Goal: Share content: Share content

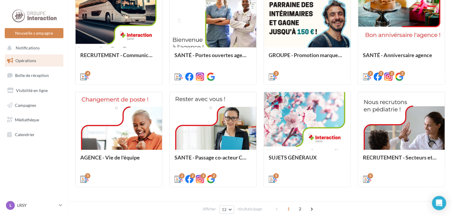
scroll to position [237, 0]
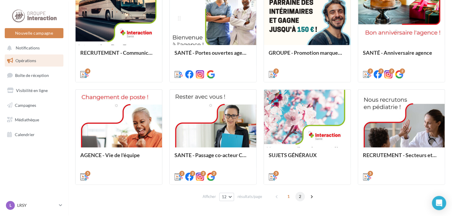
click at [298, 197] on span "2" at bounding box center [299, 196] width 9 height 9
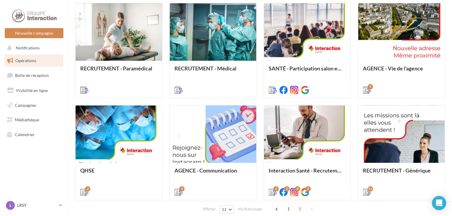
scroll to position [128, 0]
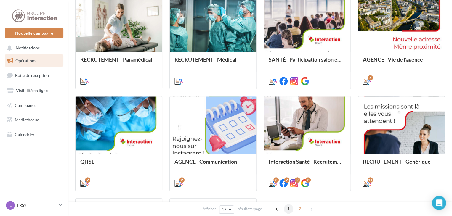
click at [290, 209] on span "1" at bounding box center [288, 208] width 9 height 9
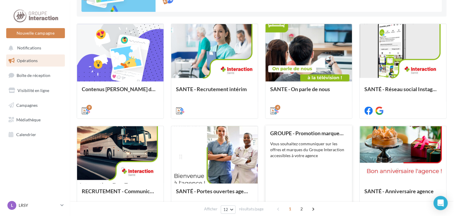
scroll to position [247, 0]
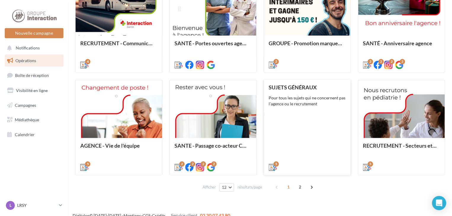
click at [298, 98] on div "Pour tous les sujets qui ne concernent pas l'agence ou le recrutement" at bounding box center [307, 101] width 77 height 12
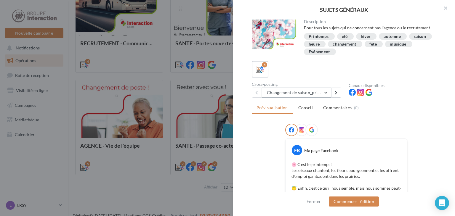
click at [329, 94] on button "Changement de saison_printemps" at bounding box center [296, 93] width 69 height 10
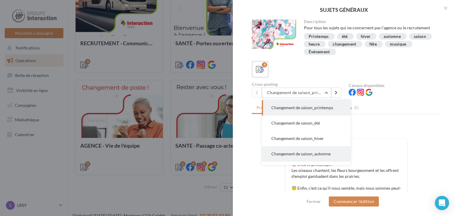
click at [313, 156] on span "Changement de saison_automne" at bounding box center [300, 153] width 59 height 5
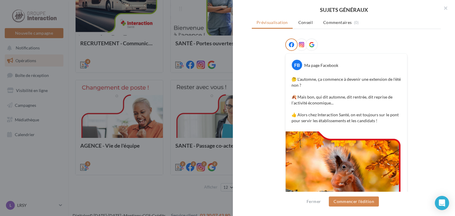
scroll to position [30, 0]
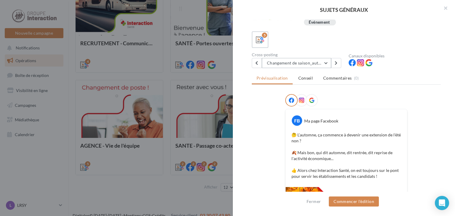
click at [326, 64] on button "Changement de saison_automne" at bounding box center [296, 63] width 69 height 10
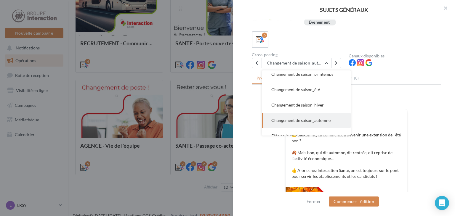
scroll to position [0, 0]
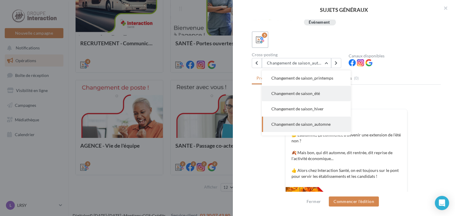
click at [311, 92] on span "Changement de saison_été" at bounding box center [295, 93] width 49 height 5
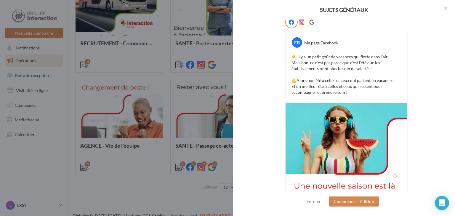
scroll to position [119, 0]
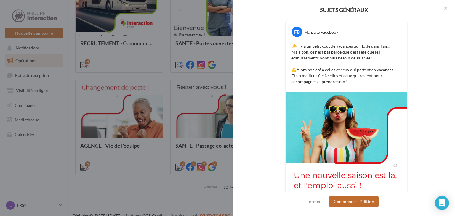
click at [355, 199] on button "Commencer l'édition" at bounding box center [354, 202] width 50 height 10
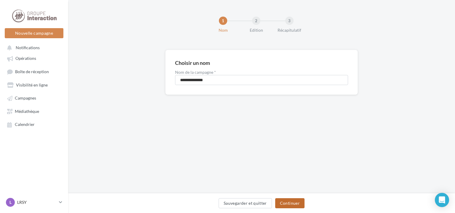
click at [289, 203] on button "Continuer" at bounding box center [289, 203] width 29 height 10
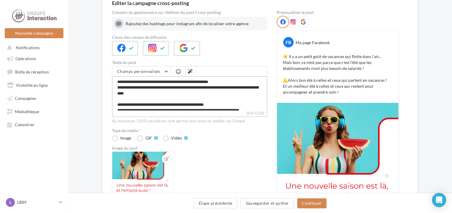
scroll to position [11, 0]
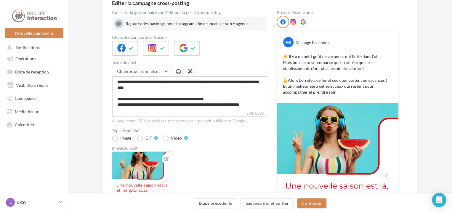
drag, startPoint x: 118, startPoint y: 80, endPoint x: 188, endPoint y: 110, distance: 76.0
click at [188, 110] on div "Champs personnalisés Adresse de l'entreprise Nom de l'entreprise Téléphone de l…" at bounding box center [189, 91] width 155 height 51
paste textarea "**********"
type textarea "**********"
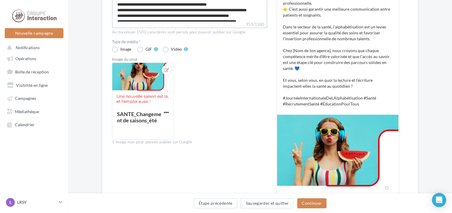
scroll to position [89, 0]
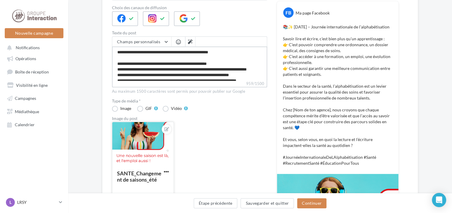
type textarea "**********"
click at [136, 128] on div at bounding box center [142, 144] width 61 height 44
click at [161, 199] on div "Sélectionner un fichier Consulter les contraintes attendues pour ce type de cam…" at bounding box center [143, 199] width 62 height 0
click at [166, 128] on icon at bounding box center [166, 129] width 5 height 4
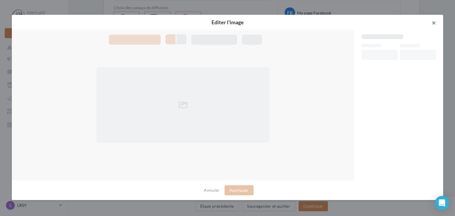
click at [434, 23] on button "button" at bounding box center [432, 24] width 24 height 18
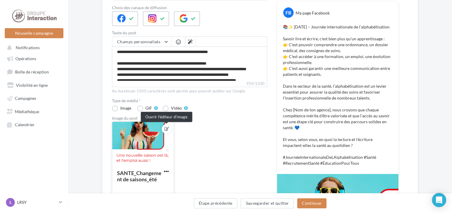
click at [166, 129] on icon at bounding box center [166, 129] width 5 height 4
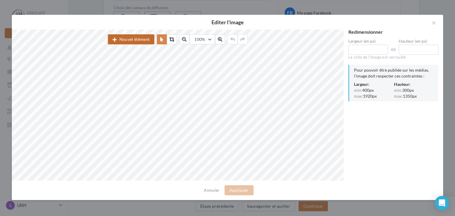
click at [136, 44] on button "Nouvel élément" at bounding box center [131, 39] width 47 height 10
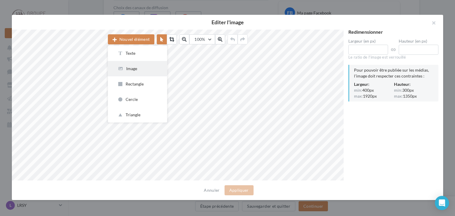
click at [135, 68] on div "Image" at bounding box center [137, 69] width 40 height 6
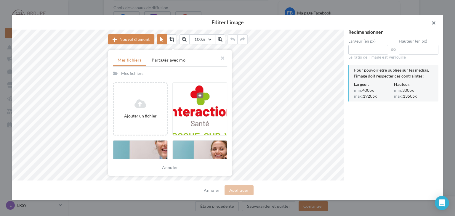
click at [433, 23] on button "button" at bounding box center [432, 24] width 24 height 18
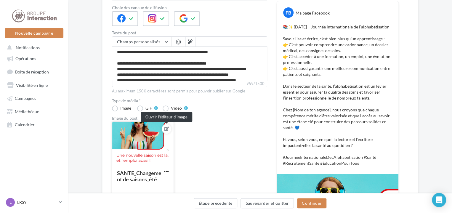
click at [167, 127] on icon at bounding box center [166, 129] width 5 height 4
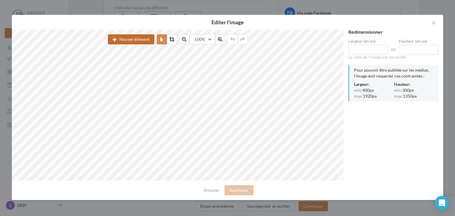
click at [137, 39] on button "Nouvel élément" at bounding box center [131, 39] width 47 height 10
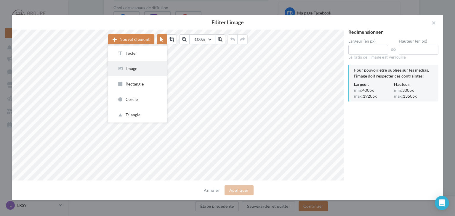
click at [136, 67] on div "Image" at bounding box center [137, 69] width 40 height 6
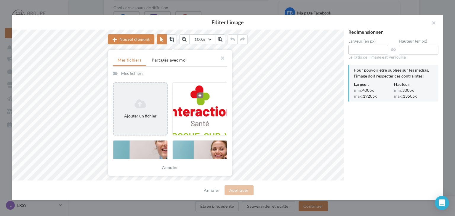
click at [140, 111] on div "Ajouter un fichier" at bounding box center [140, 109] width 53 height 25
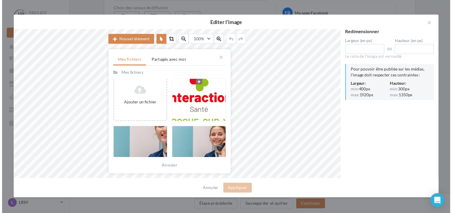
scroll to position [3, 0]
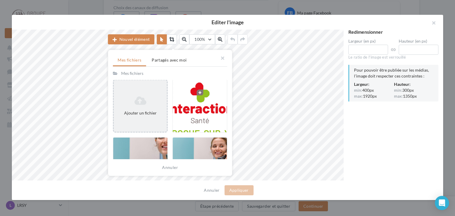
click at [134, 102] on icon at bounding box center [140, 100] width 48 height 9
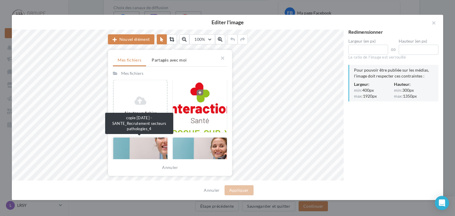
click at [148, 148] on div at bounding box center [140, 163] width 55 height 53
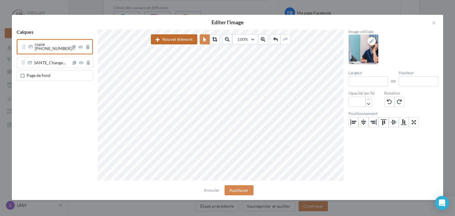
click at [171, 40] on button "Nouvel élément" at bounding box center [174, 39] width 47 height 10
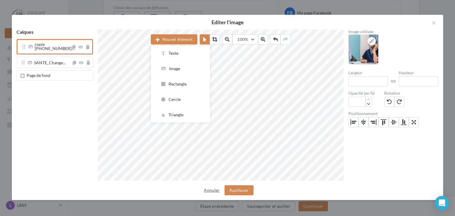
click at [215, 192] on button "Annuler" at bounding box center [211, 190] width 20 height 7
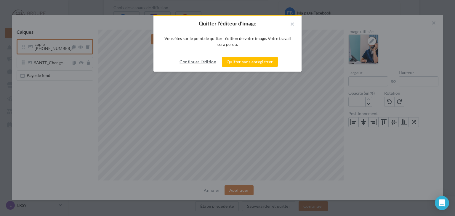
click at [202, 60] on button "Continuer l'édition" at bounding box center [197, 61] width 41 height 7
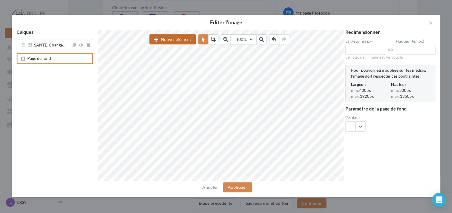
click at [172, 38] on button "Nouvel élément" at bounding box center [172, 39] width 47 height 10
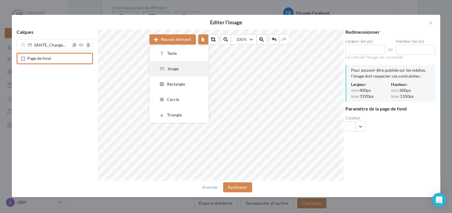
click at [178, 69] on div "Image" at bounding box center [179, 69] width 40 height 6
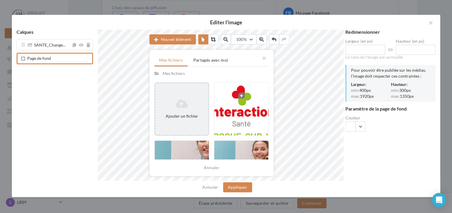
scroll to position [0, 0]
click at [191, 118] on div "Ajouter un fichier" at bounding box center [182, 116] width 48 height 6
click at [187, 100] on icon at bounding box center [182, 103] width 48 height 9
click at [187, 111] on div "Ajouter un fichier" at bounding box center [181, 109] width 53 height 25
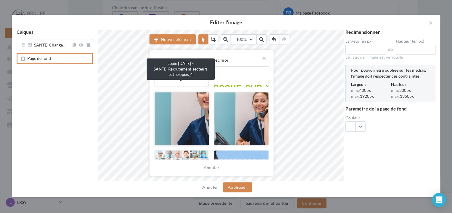
scroll to position [30, 0]
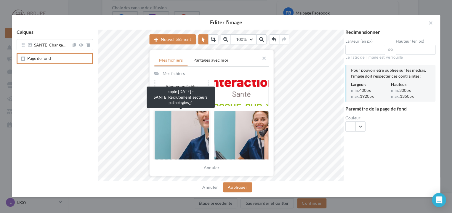
click at [191, 125] on div at bounding box center [181, 137] width 55 height 53
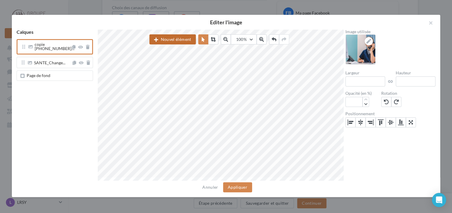
click at [181, 38] on button "Nouvel élément" at bounding box center [172, 39] width 47 height 10
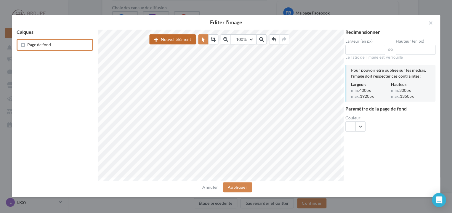
click at [170, 38] on button "Nouvel élément" at bounding box center [172, 39] width 47 height 10
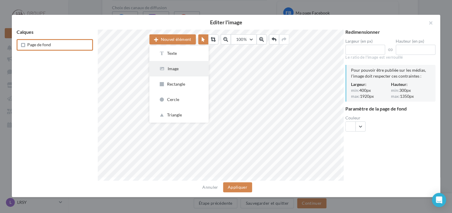
click at [181, 67] on div "Image" at bounding box center [179, 69] width 40 height 6
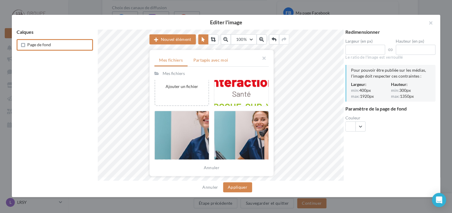
click at [223, 59] on span "Partagés avec moi" at bounding box center [210, 59] width 35 height 5
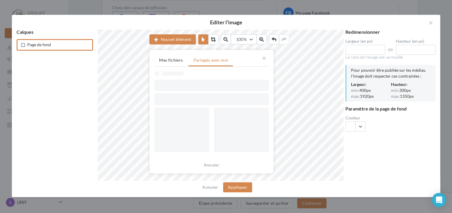
scroll to position [0, 0]
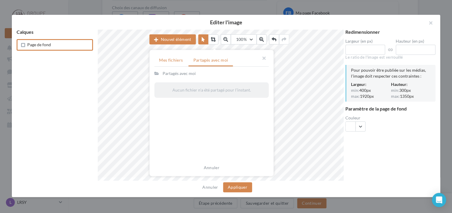
click at [177, 62] on span "Mes fichiers" at bounding box center [171, 59] width 24 height 5
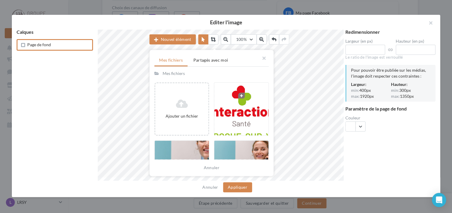
scroll to position [59, 0]
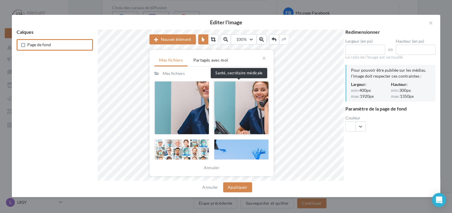
click at [248, 119] on div at bounding box center [241, 107] width 55 height 53
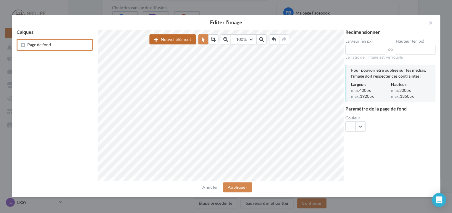
click at [180, 36] on button "Nouvel élément" at bounding box center [172, 39] width 47 height 10
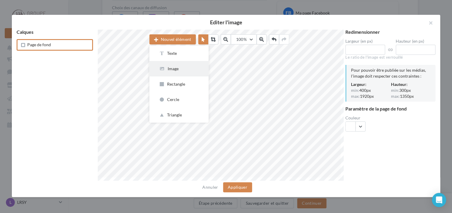
click at [180, 68] on div "Image" at bounding box center [179, 69] width 40 height 6
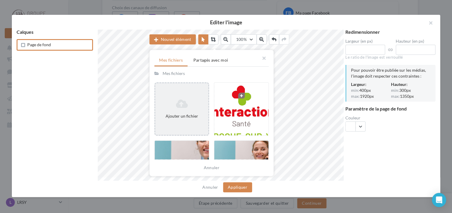
click at [186, 105] on icon at bounding box center [182, 103] width 48 height 9
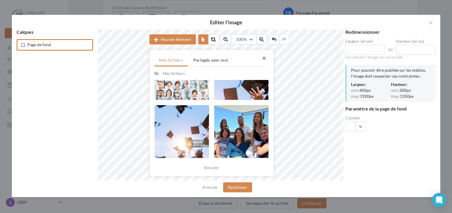
scroll to position [148, 0]
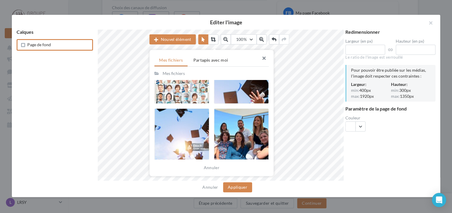
click at [265, 58] on button "button" at bounding box center [262, 59] width 24 height 18
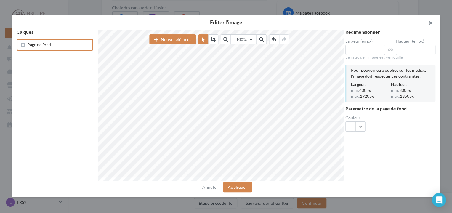
click at [430, 23] on button "button" at bounding box center [429, 24] width 24 height 18
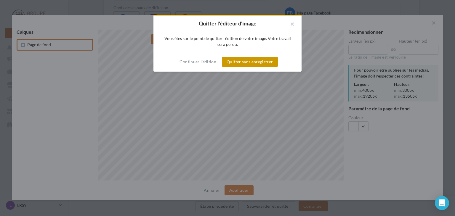
drag, startPoint x: 247, startPoint y: 64, endPoint x: 240, endPoint y: 65, distance: 7.5
click at [247, 64] on button "Quitter sans enregistrer" at bounding box center [250, 62] width 56 height 10
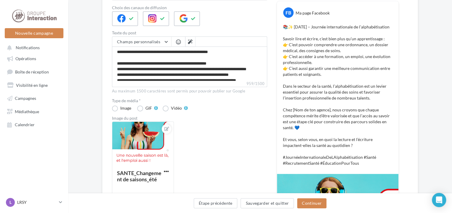
scroll to position [0, 0]
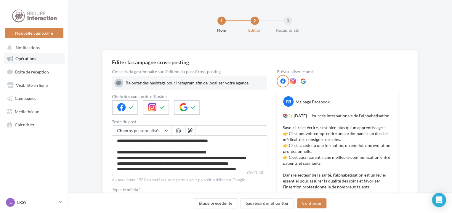
click at [30, 59] on span "Opérations" at bounding box center [25, 58] width 21 height 5
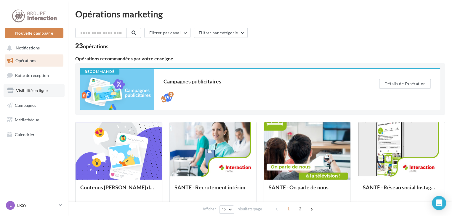
click at [31, 88] on span "Visibilité en ligne" at bounding box center [32, 90] width 32 height 5
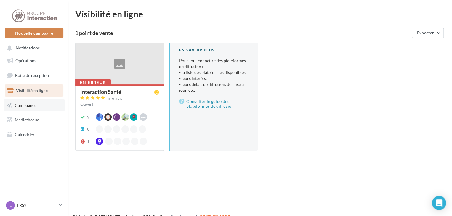
click at [19, 105] on span "Campagnes" at bounding box center [25, 105] width 21 height 5
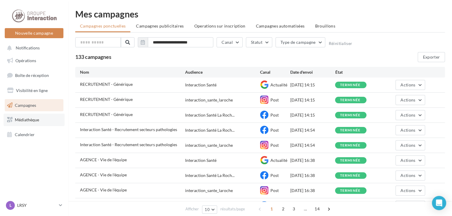
click at [32, 121] on span "Médiathèque" at bounding box center [27, 119] width 24 height 5
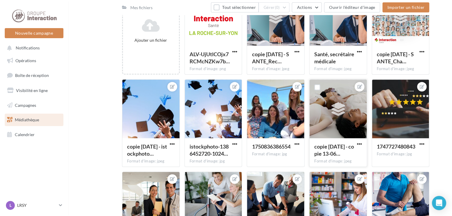
scroll to position [89, 0]
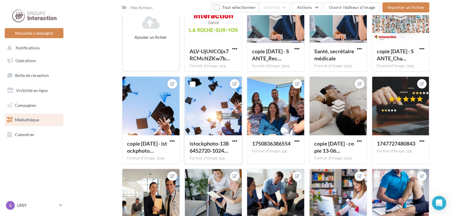
click at [213, 102] on div at bounding box center [213, 106] width 57 height 59
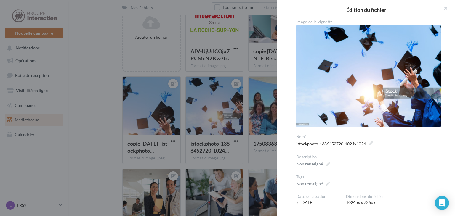
click at [208, 112] on div at bounding box center [227, 108] width 455 height 216
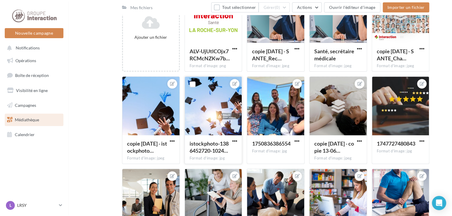
drag, startPoint x: 208, startPoint y: 112, endPoint x: 207, endPoint y: 130, distance: 18.5
click at [206, 129] on div at bounding box center [213, 106] width 57 height 59
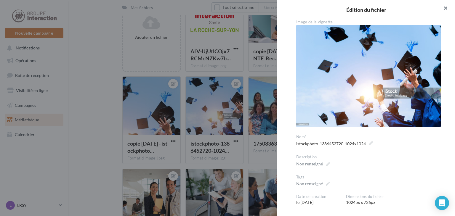
click at [444, 9] on button "button" at bounding box center [443, 9] width 24 height 18
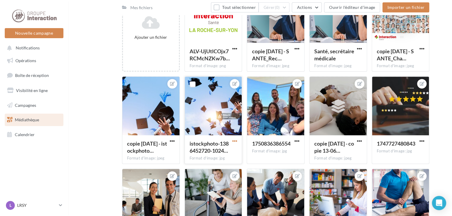
click at [234, 140] on span "button" at bounding box center [234, 141] width 5 height 5
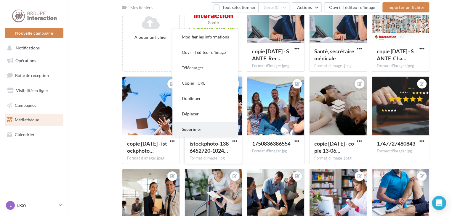
click at [210, 129] on button "Supprimer" at bounding box center [205, 129] width 66 height 15
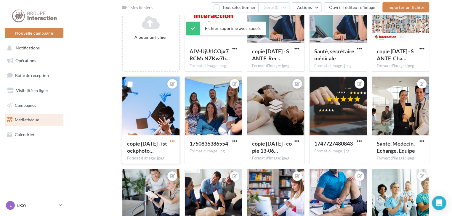
click at [175, 141] on span "button" at bounding box center [172, 141] width 5 height 5
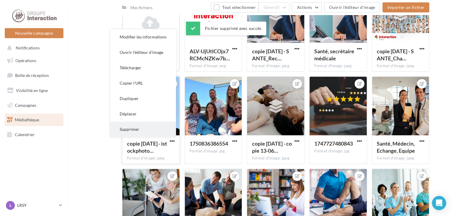
click at [145, 129] on button "Supprimer" at bounding box center [143, 129] width 66 height 15
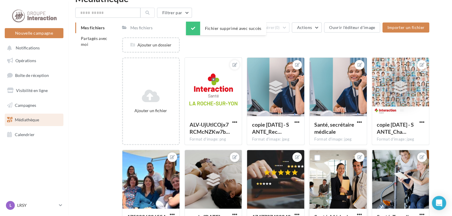
scroll to position [0, 0]
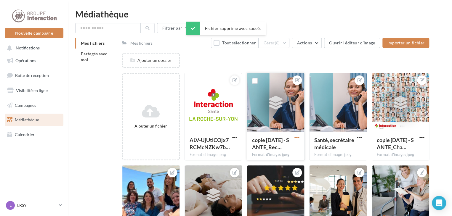
click at [298, 140] on span "button" at bounding box center [297, 137] width 5 height 5
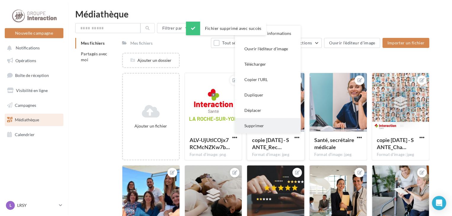
click at [270, 126] on button "Supprimer" at bounding box center [268, 125] width 66 height 15
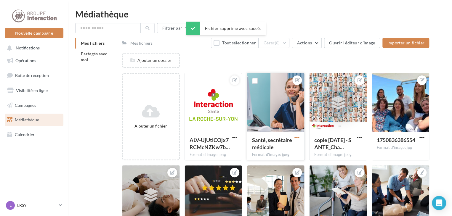
click at [295, 137] on span "button" at bounding box center [297, 137] width 5 height 5
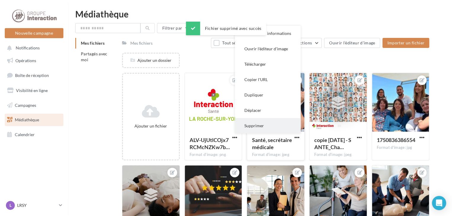
click at [270, 123] on button "Supprimer" at bounding box center [268, 125] width 66 height 15
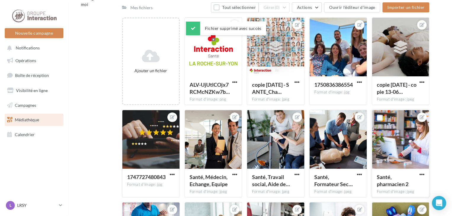
scroll to position [59, 0]
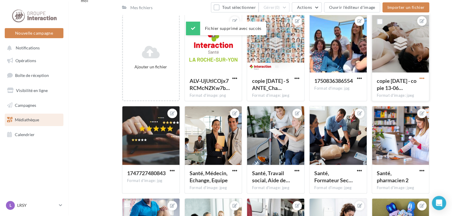
click at [424, 77] on span "button" at bounding box center [421, 78] width 5 height 5
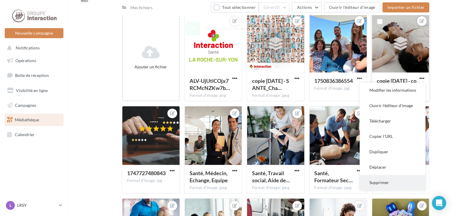
click at [385, 182] on button "Supprimer" at bounding box center [393, 182] width 66 height 15
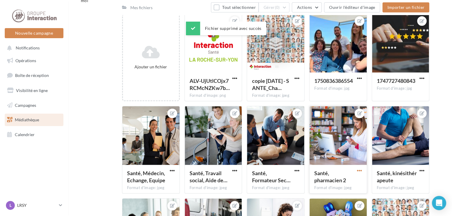
click at [361, 172] on span "button" at bounding box center [359, 170] width 5 height 5
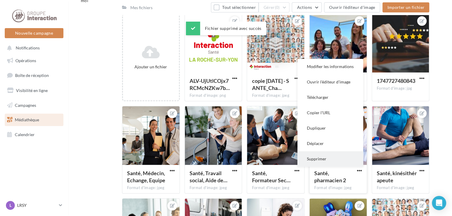
click at [324, 161] on button "Supprimer" at bounding box center [330, 158] width 66 height 15
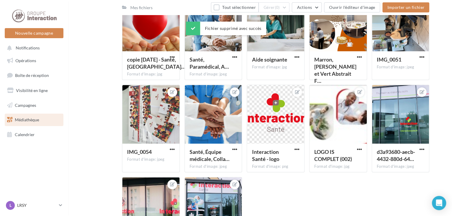
scroll to position [311, 0]
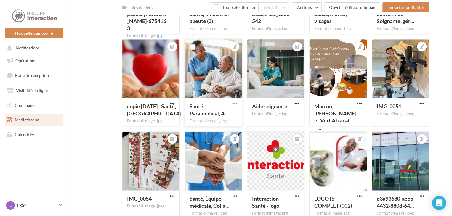
click at [235, 105] on span "button" at bounding box center [234, 103] width 5 height 5
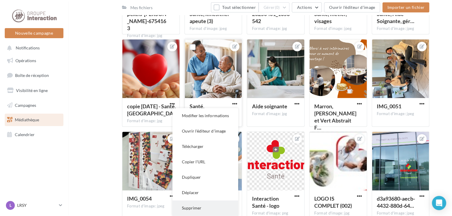
click at [198, 207] on button "Supprimer" at bounding box center [205, 208] width 66 height 15
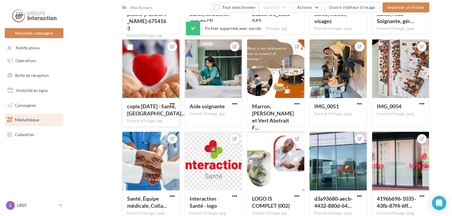
click at [171, 100] on div "copie 11-03-2025 - Santé, E… Format d'image: jpg" at bounding box center [150, 112] width 57 height 28
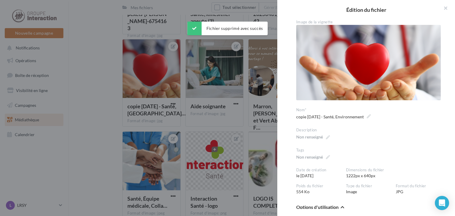
click at [128, 90] on div at bounding box center [227, 108] width 455 height 216
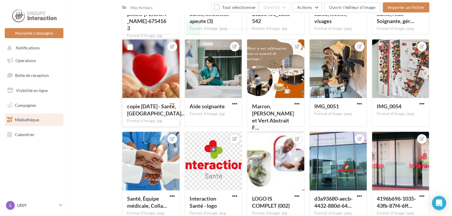
click at [172, 103] on span "button" at bounding box center [172, 103] width 5 height 5
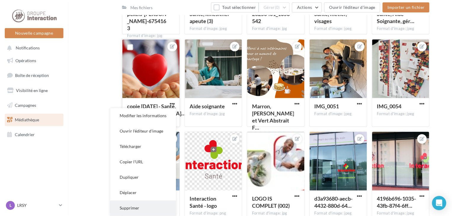
click at [142, 205] on button "Supprimer" at bounding box center [143, 208] width 66 height 15
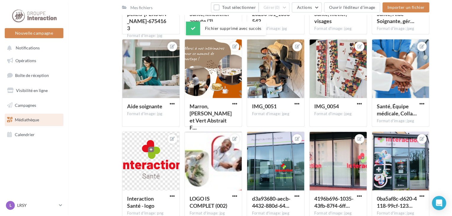
click at [30, 62] on span "Opérations" at bounding box center [25, 60] width 21 height 5
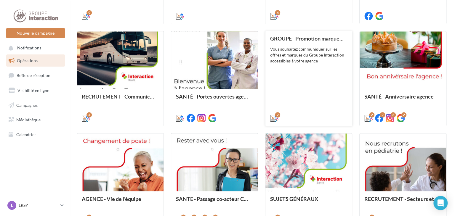
scroll to position [237, 0]
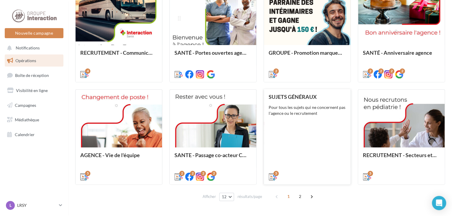
click at [296, 124] on div "SUJETS GÉNÉRAUX Pour tous les sujets qui ne concernent pas l'agence ou le recru…" at bounding box center [307, 136] width 77 height 85
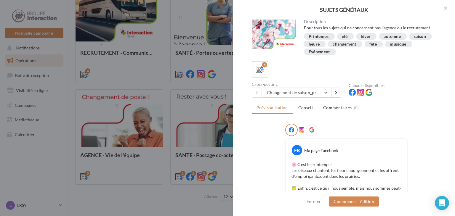
scroll to position [89, 0]
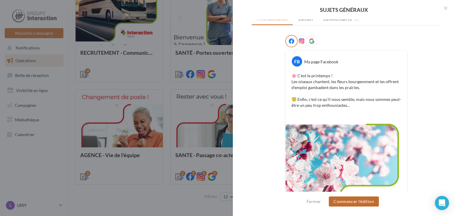
click at [357, 204] on button "Commencer l'édition" at bounding box center [354, 202] width 50 height 10
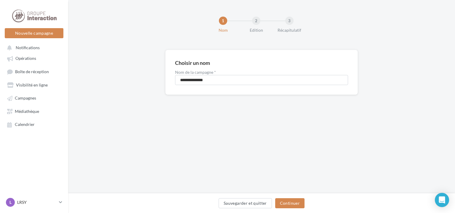
click at [293, 209] on div "Sauvegarder et quitter Continuer" at bounding box center [261, 204] width 377 height 12
click at [292, 205] on button "Continuer" at bounding box center [289, 203] width 29 height 10
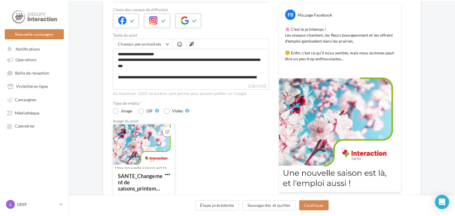
scroll to position [89, 0]
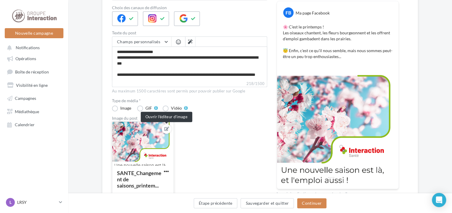
click at [166, 128] on icon at bounding box center [166, 129] width 5 height 4
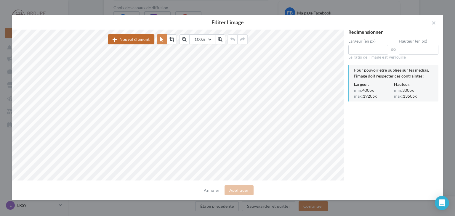
click at [135, 41] on button "Nouvel élément" at bounding box center [131, 39] width 47 height 10
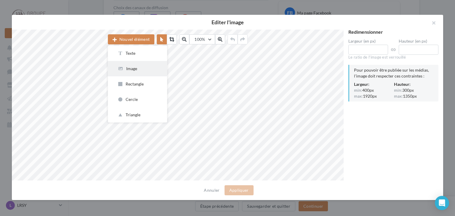
click at [134, 67] on div "Image" at bounding box center [137, 69] width 40 height 6
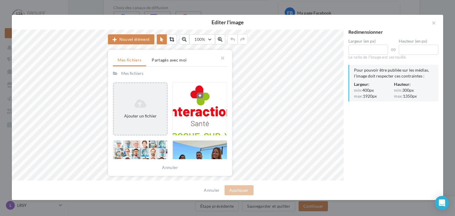
click at [143, 110] on div "Ajouter un fichier" at bounding box center [140, 109] width 53 height 25
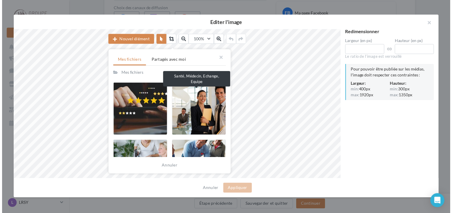
scroll to position [0, 0]
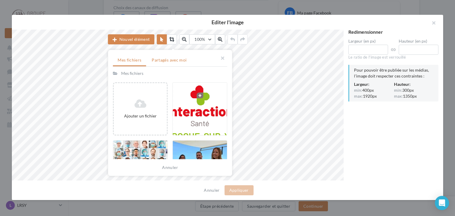
click at [184, 61] on span "Partagés avec moi" at bounding box center [169, 59] width 35 height 5
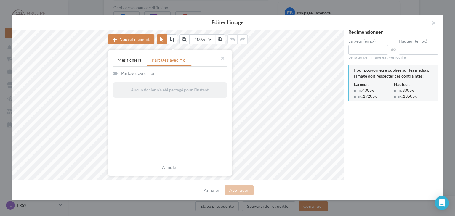
click at [149, 74] on div "Partagés avec moi" at bounding box center [137, 74] width 33 height 6
click at [139, 74] on div "Partagés avec moi" at bounding box center [137, 74] width 33 height 6
click at [221, 57] on button "button" at bounding box center [220, 59] width 24 height 18
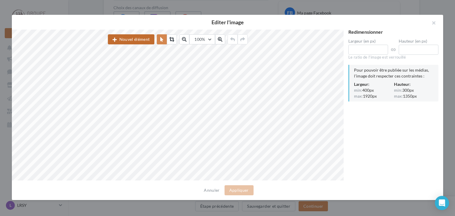
click at [136, 41] on button "Nouvel élément" at bounding box center [131, 39] width 47 height 10
click at [435, 21] on button "button" at bounding box center [432, 24] width 24 height 18
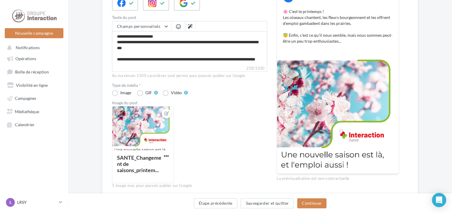
scroll to position [129, 0]
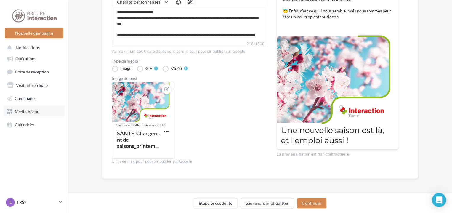
click at [25, 112] on span "Médiathèque" at bounding box center [27, 111] width 24 height 5
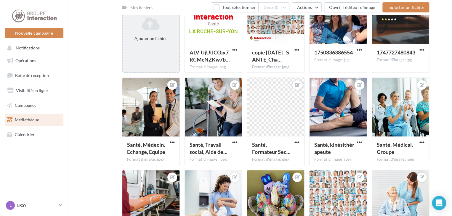
scroll to position [89, 0]
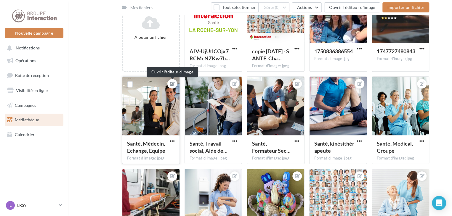
click at [172, 83] on icon at bounding box center [172, 84] width 5 height 4
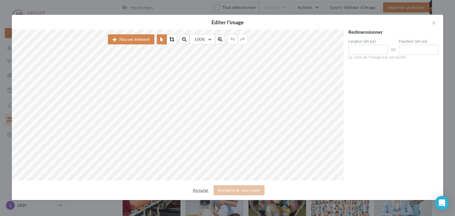
click at [203, 192] on button "Annuler" at bounding box center [201, 190] width 20 height 7
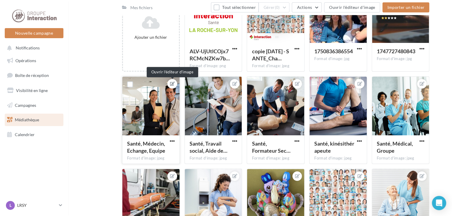
click at [173, 82] on icon at bounding box center [172, 84] width 5 height 4
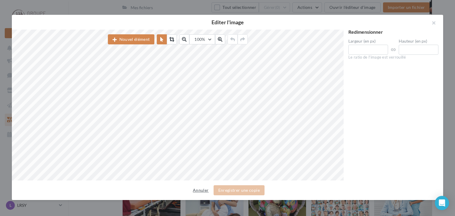
click at [202, 191] on button "Annuler" at bounding box center [201, 190] width 20 height 7
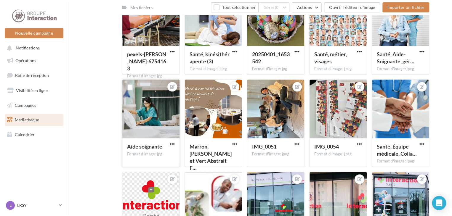
scroll to position [255, 0]
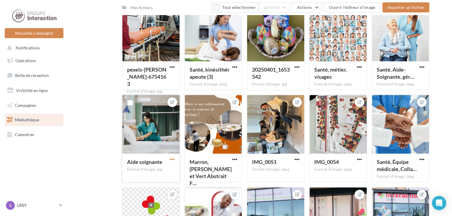
click at [173, 159] on span "button" at bounding box center [172, 159] width 5 height 5
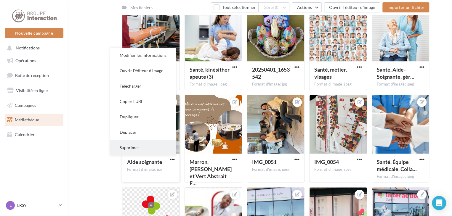
click at [156, 151] on button "Supprimer" at bounding box center [143, 147] width 66 height 15
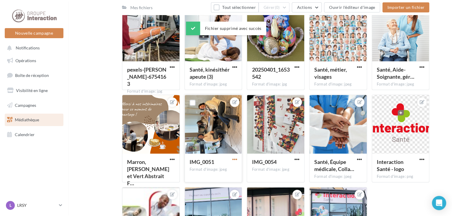
click at [236, 161] on span "button" at bounding box center [234, 159] width 5 height 5
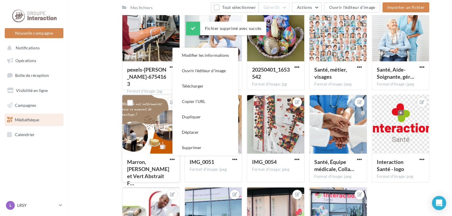
click at [129, 129] on div at bounding box center [150, 124] width 57 height 59
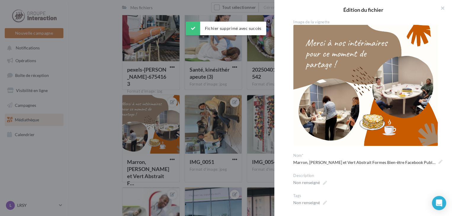
click at [173, 160] on div at bounding box center [226, 108] width 452 height 216
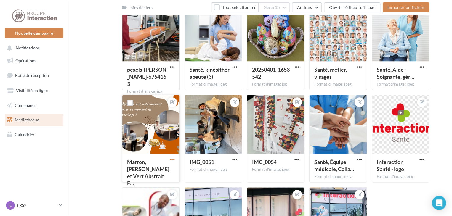
click at [174, 159] on span "button" at bounding box center [172, 159] width 5 height 5
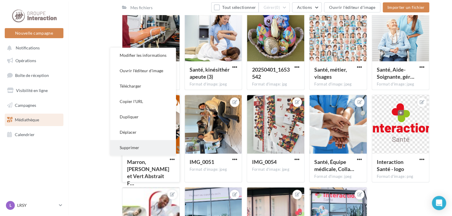
click at [142, 145] on button "Supprimer" at bounding box center [143, 147] width 66 height 15
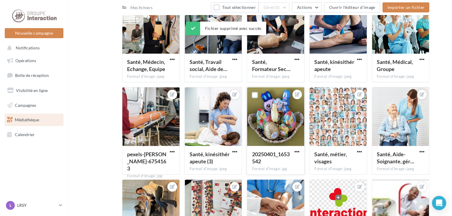
scroll to position [167, 0]
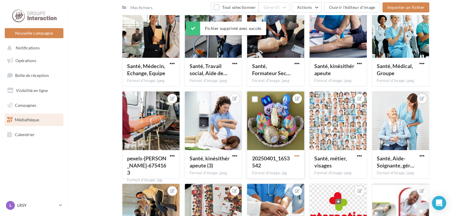
click at [297, 154] on span "button" at bounding box center [297, 155] width 5 height 5
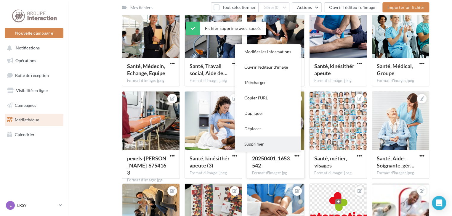
click at [265, 143] on button "Supprimer" at bounding box center [268, 144] width 66 height 15
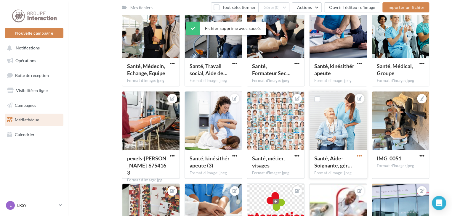
click at [360, 157] on span "button" at bounding box center [359, 155] width 5 height 5
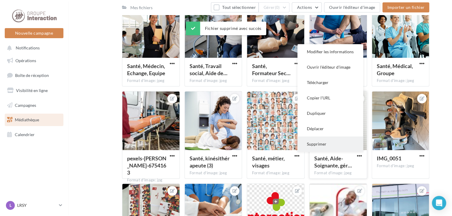
click at [321, 142] on button "Supprimer" at bounding box center [330, 144] width 66 height 15
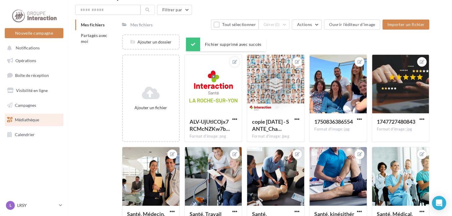
scroll to position [0, 0]
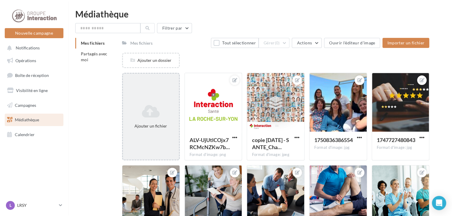
click at [154, 115] on icon at bounding box center [150, 111] width 51 height 14
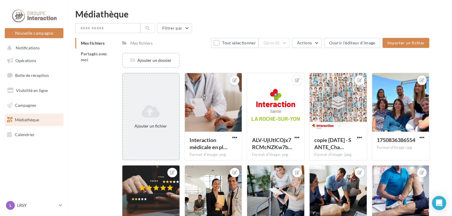
click at [159, 106] on icon at bounding box center [150, 111] width 51 height 14
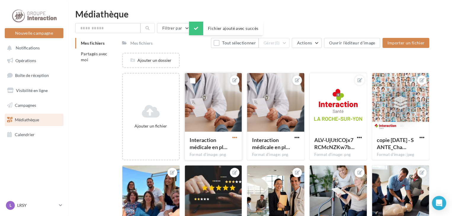
click at [236, 140] on span "button" at bounding box center [234, 137] width 5 height 5
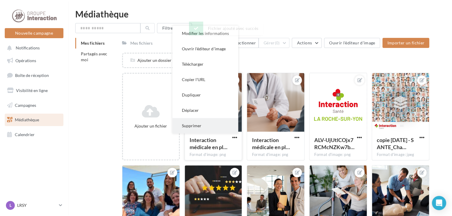
click at [209, 131] on button "Supprimer" at bounding box center [205, 125] width 66 height 15
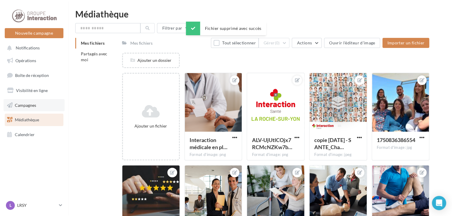
click at [33, 106] on span "Campagnes" at bounding box center [25, 105] width 21 height 5
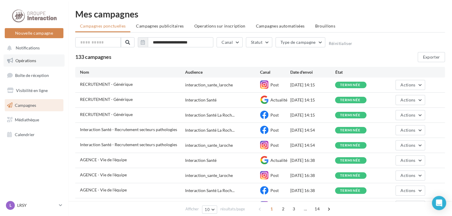
click at [35, 60] on span "Opérations" at bounding box center [25, 60] width 21 height 5
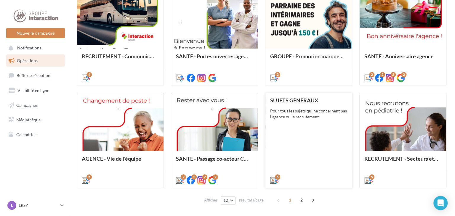
scroll to position [255, 0]
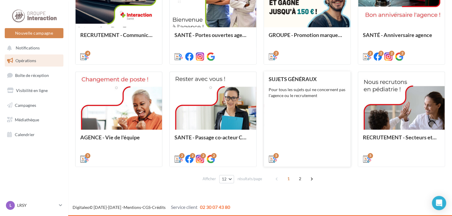
click at [309, 133] on div "SUJETS GÉNÉRAUX Pour tous les sujets qui ne concernent pas l'agence ou le recru…" at bounding box center [307, 118] width 77 height 85
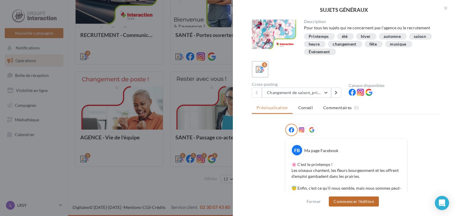
click at [348, 201] on button "Commencer l'édition" at bounding box center [354, 202] width 50 height 10
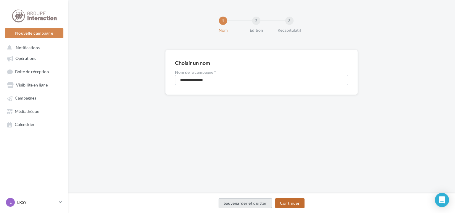
click at [294, 205] on button "Continuer" at bounding box center [289, 203] width 29 height 10
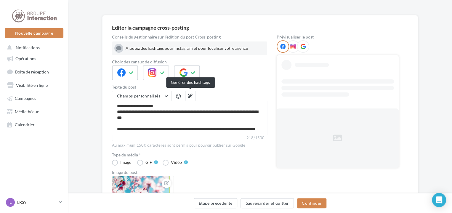
scroll to position [89, 0]
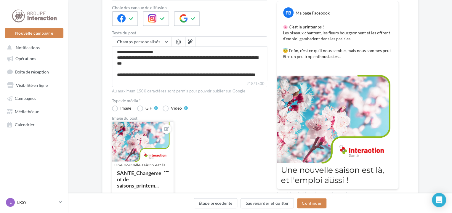
click at [146, 135] on div at bounding box center [142, 144] width 61 height 44
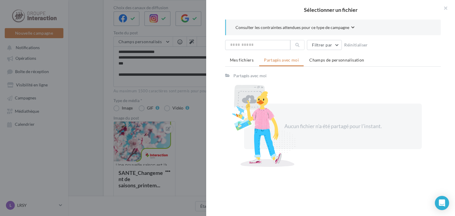
click at [164, 167] on div at bounding box center [227, 108] width 455 height 216
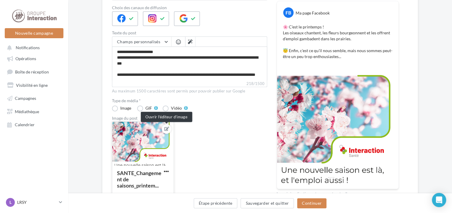
click at [168, 129] on icon at bounding box center [166, 129] width 5 height 4
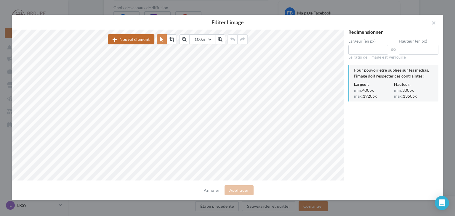
click at [127, 37] on button "Nouvel élément" at bounding box center [131, 39] width 47 height 10
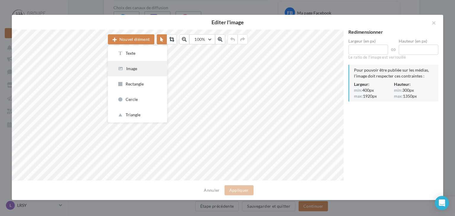
click at [132, 68] on div "Image" at bounding box center [137, 69] width 40 height 6
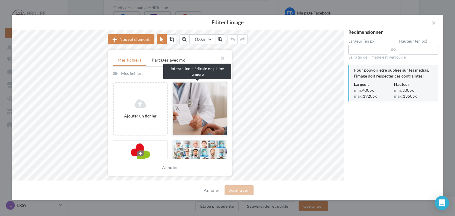
click at [205, 107] on div at bounding box center [199, 108] width 55 height 53
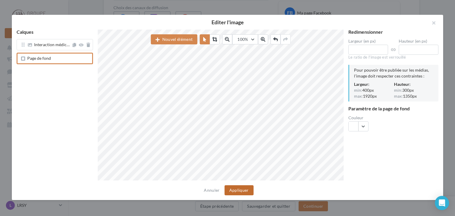
click at [241, 189] on button "Appliquer" at bounding box center [239, 190] width 29 height 10
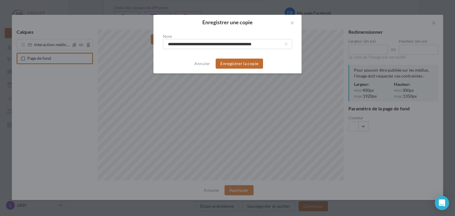
click at [239, 65] on button "Enregistrer la copie" at bounding box center [239, 64] width 47 height 10
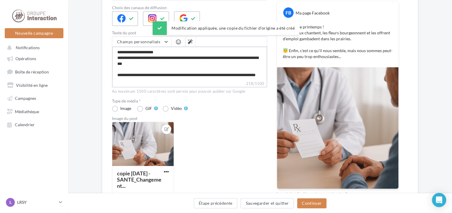
drag, startPoint x: 117, startPoint y: 50, endPoint x: 217, endPoint y: 100, distance: 111.4
click at [217, 100] on div "Conseils du gestionnaire sur l'édition du post Cross-posting Ajoutez des hashta…" at bounding box center [189, 95] width 155 height 228
paste textarea "**********"
type textarea "**********"
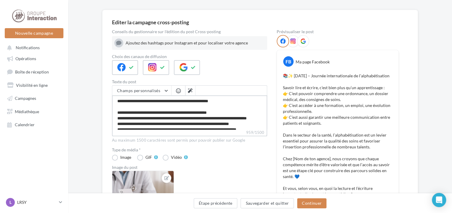
scroll to position [70, 0]
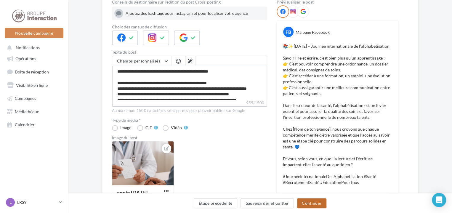
type textarea "**********"
click at [316, 206] on button "Continuer" at bounding box center [311, 203] width 29 height 10
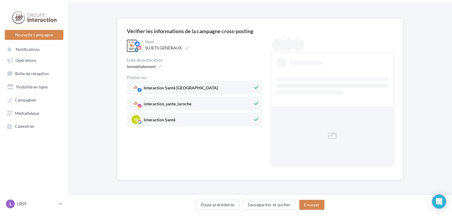
scroll to position [0, 0]
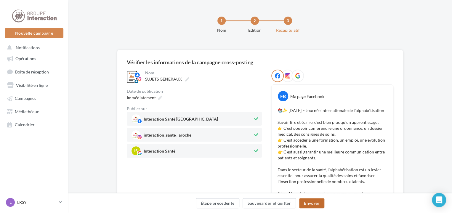
click at [310, 202] on button "Envoyer" at bounding box center [311, 203] width 25 height 10
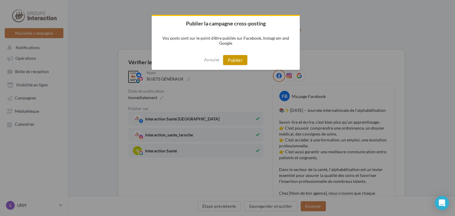
click at [234, 58] on button "Publier" at bounding box center [235, 60] width 24 height 10
